Goal: Transaction & Acquisition: Purchase product/service

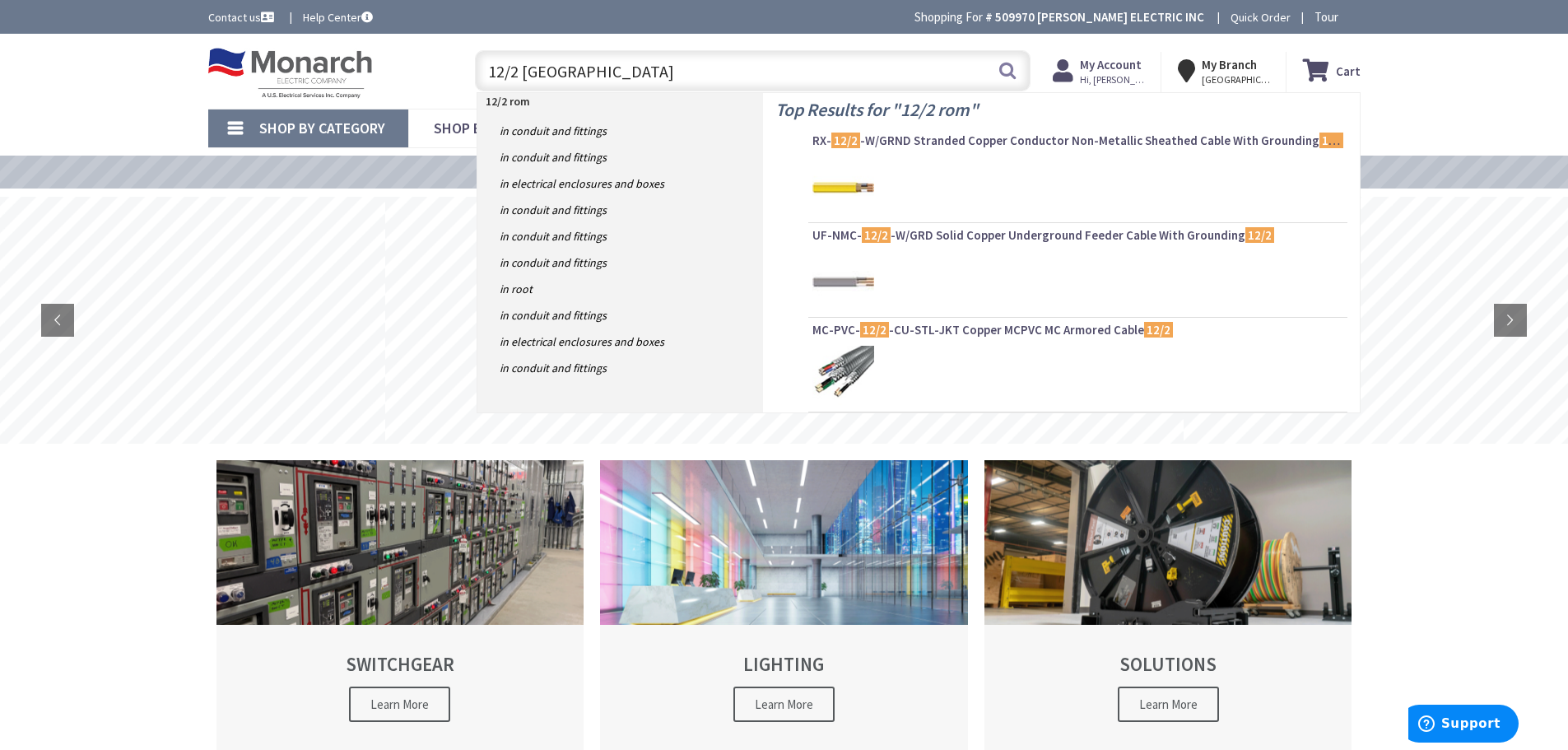
type input "12/2 romex"
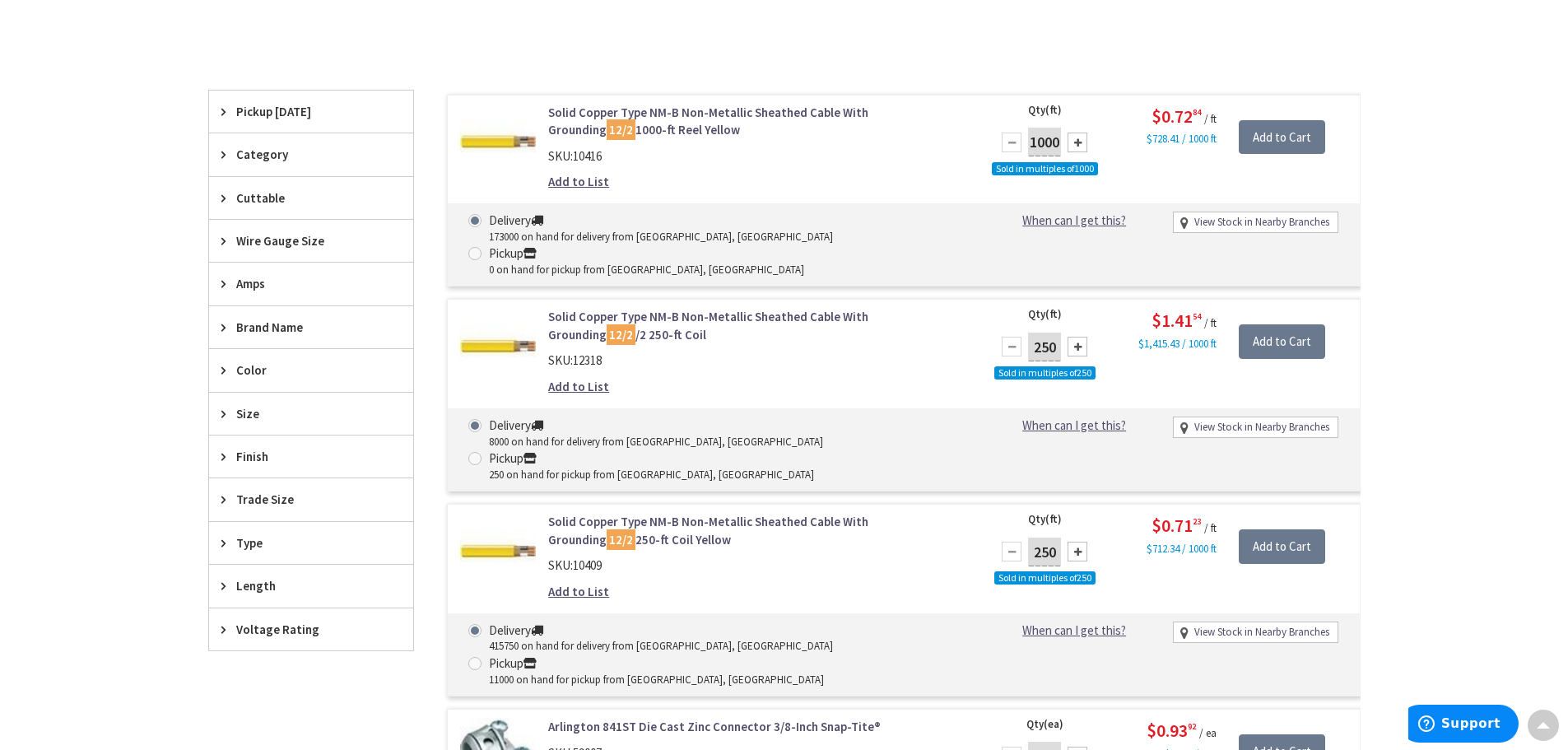
scroll to position [576, 0]
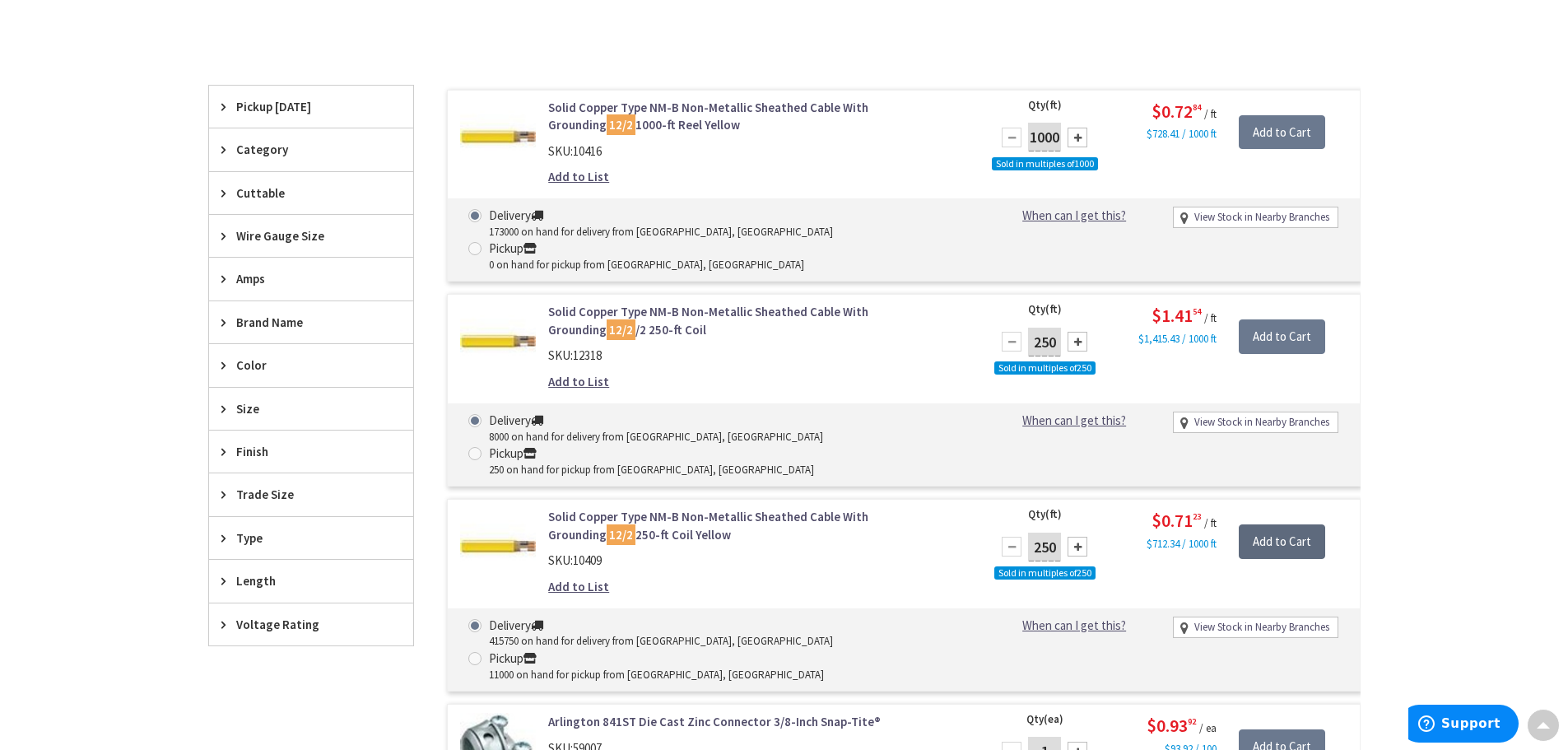
click at [1289, 525] on input "Add to Cart" at bounding box center [1282, 542] width 87 height 35
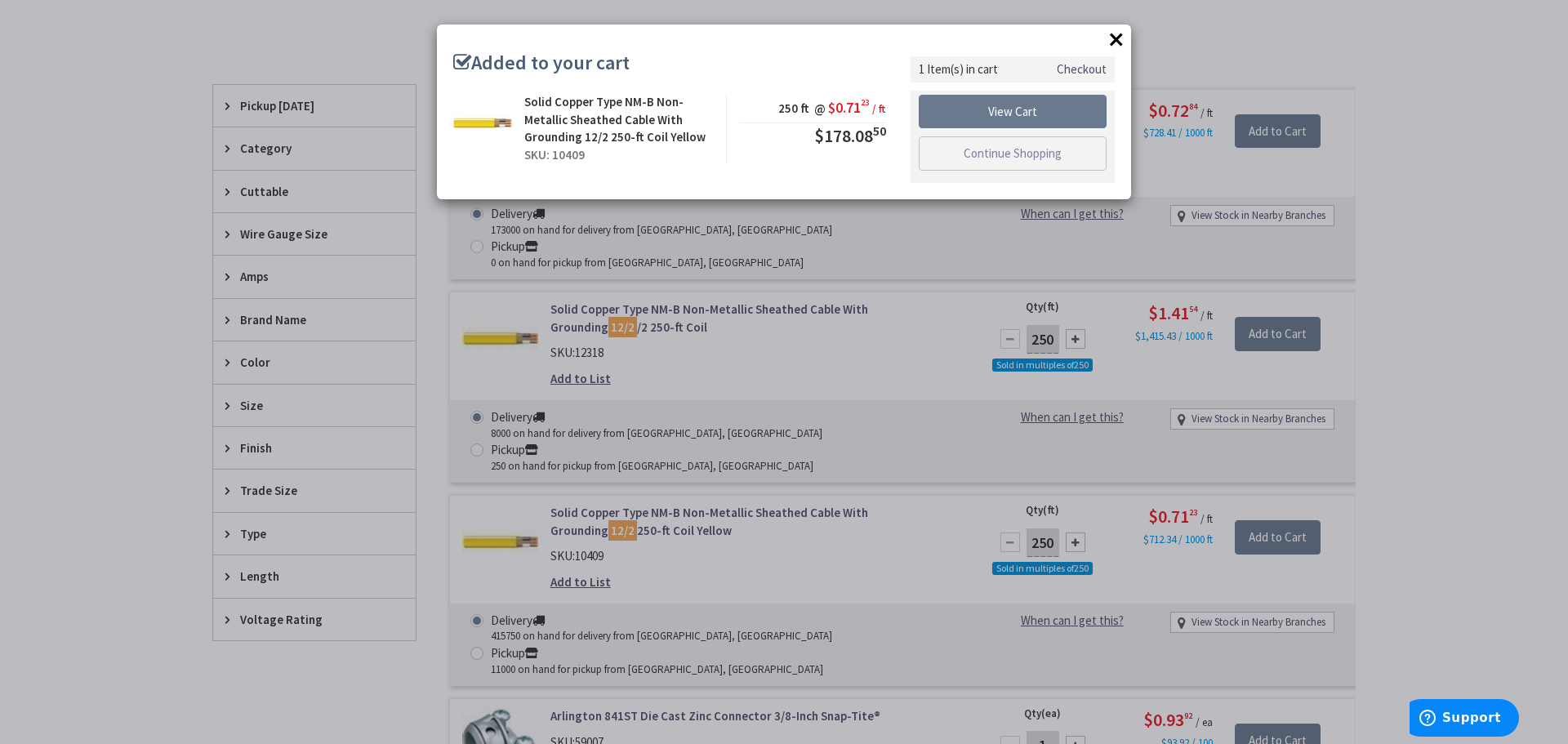
click at [1130, 48] on div "× Added to your cart Solid Copper Type NM-B Non-Metallic Sheathed Cable With Gr…" at bounding box center [784, 111] width 694 height 175
click at [1119, 36] on button "×" at bounding box center [1116, 39] width 24 height 24
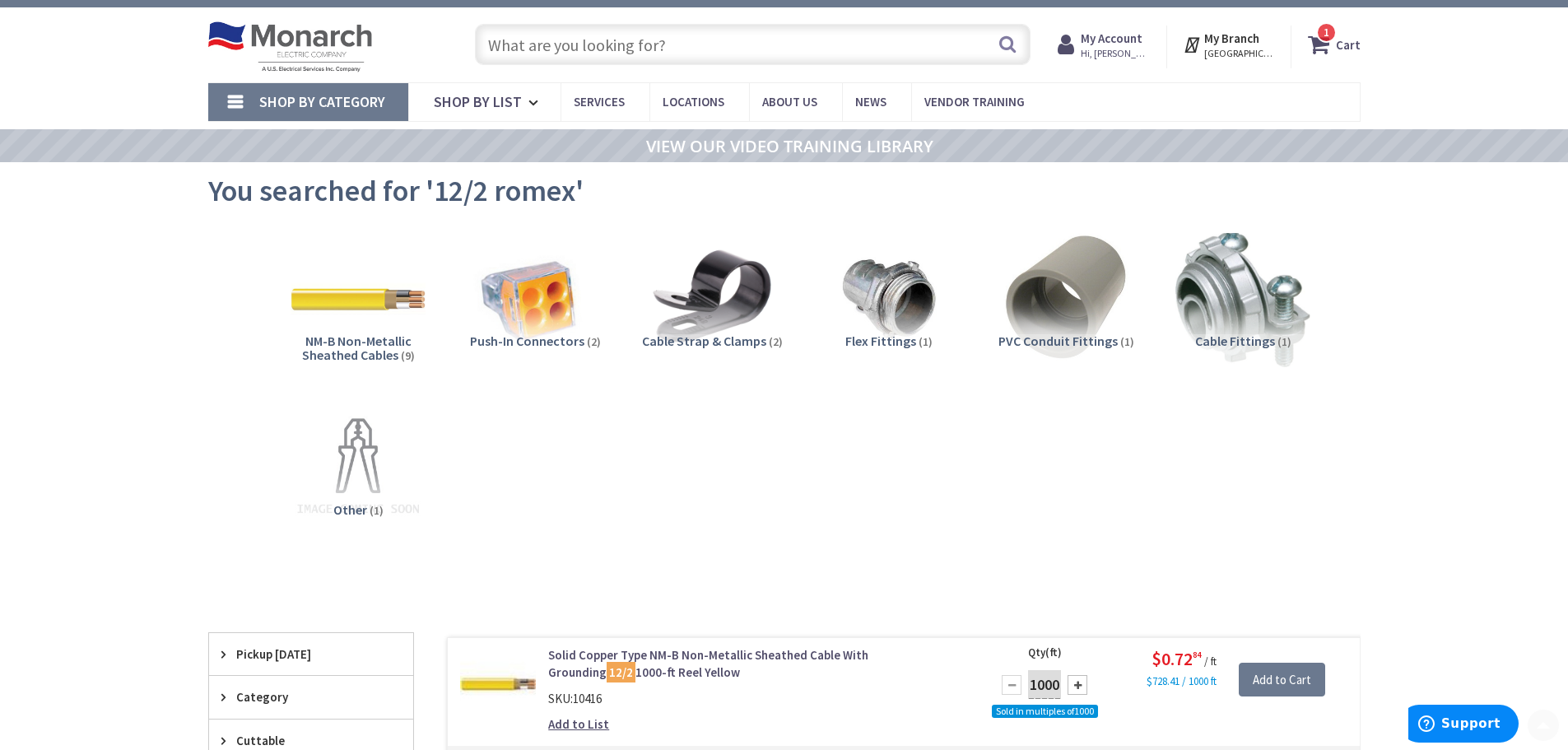
scroll to position [0, 0]
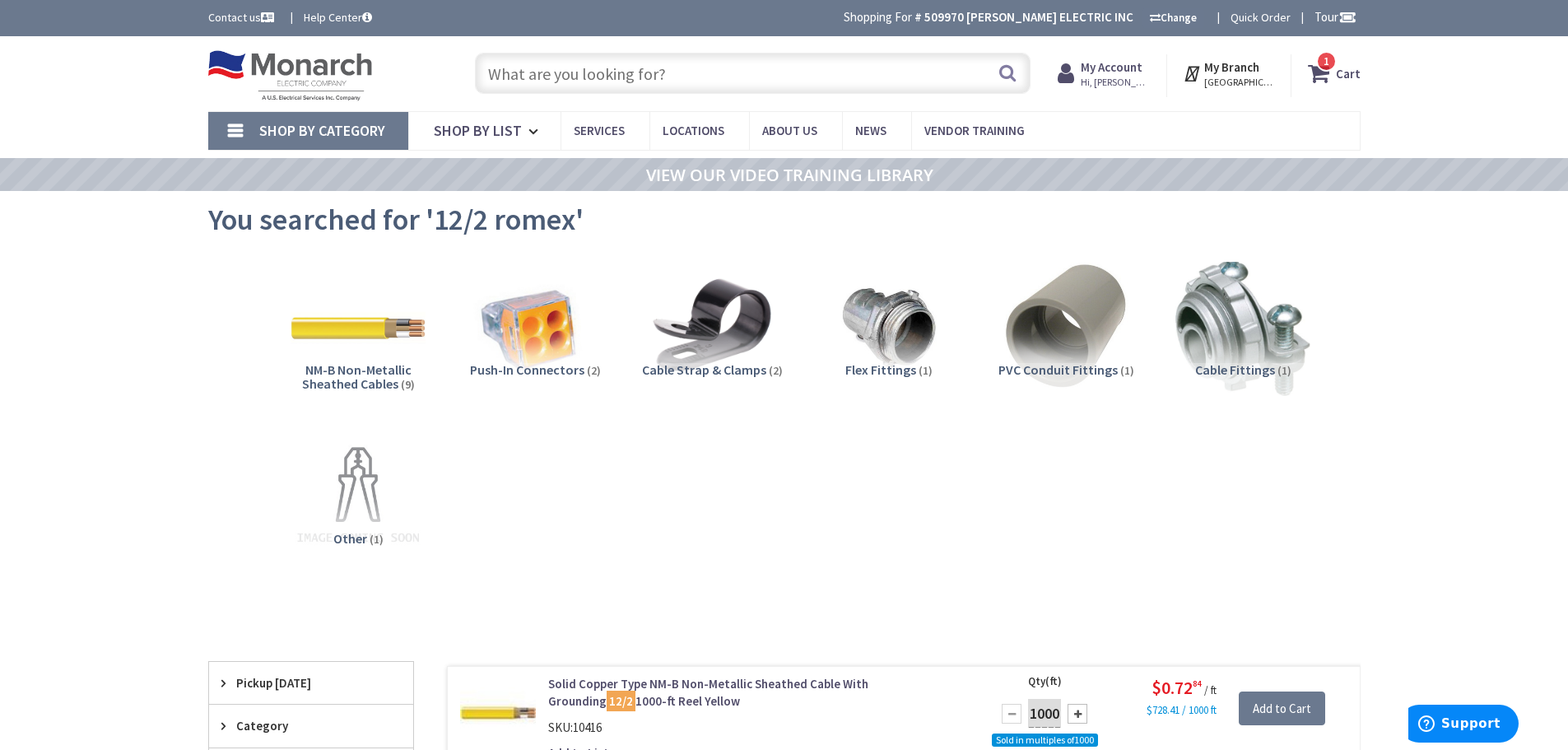
click at [818, 71] on input "text" at bounding box center [752, 74] width 555 height 42
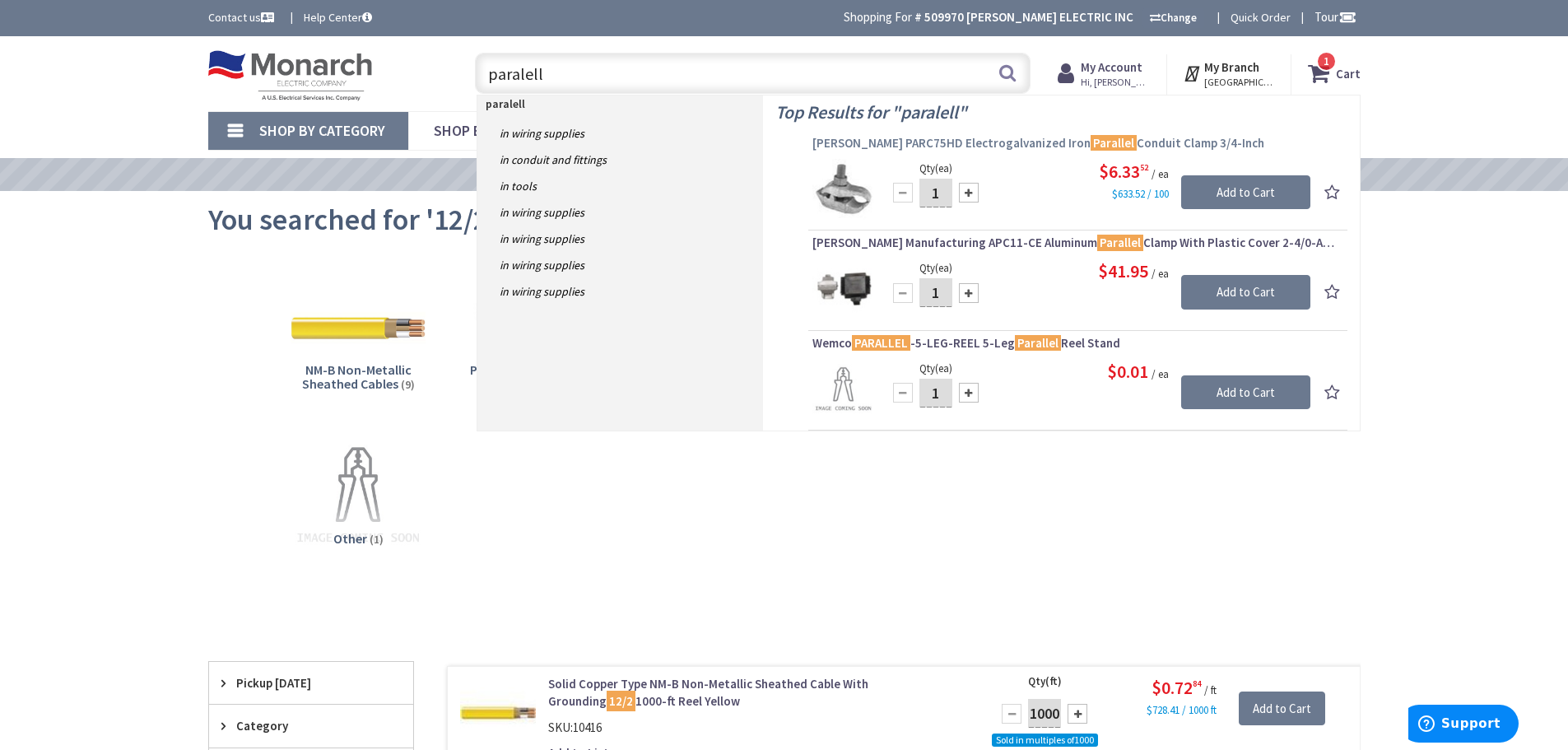
type input "paralell"
click at [891, 135] on span "Crouse-Hinds PARC75HD Electrogalvanized Iron Parallel Conduit Clamp 3/4-Inch" at bounding box center [1078, 142] width 531 height 16
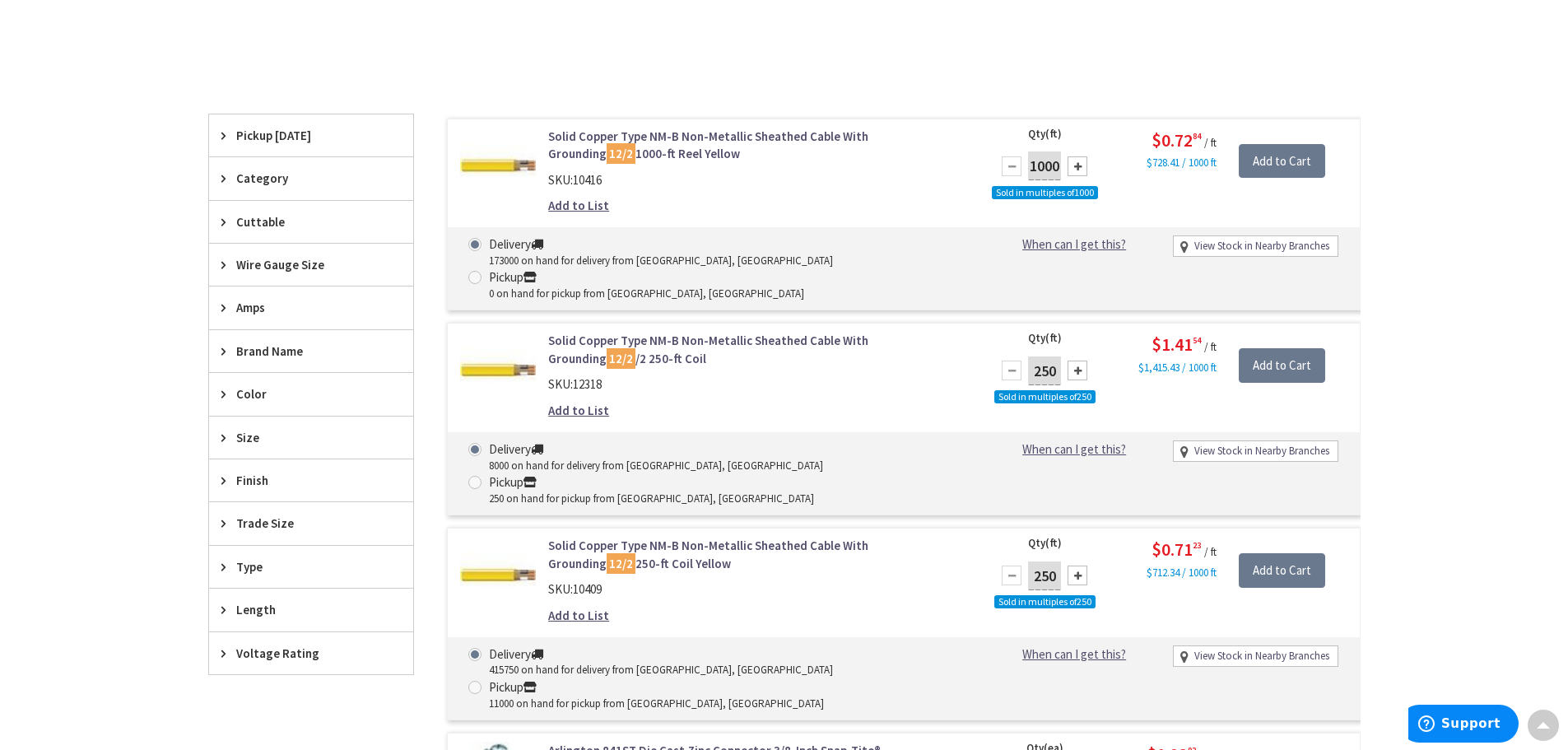
scroll to position [576, 0]
